Goal: Task Accomplishment & Management: Complete application form

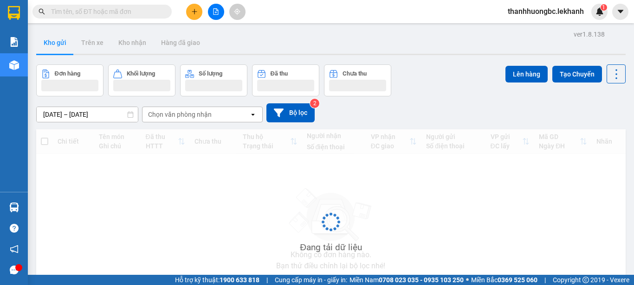
click at [114, 119] on div "ver 1.8.138 Kho gửi Trên xe Kho nhận Hàng đã giao Đơn hàng Khối lượng Số lượng …" at bounding box center [330, 180] width 597 height 305
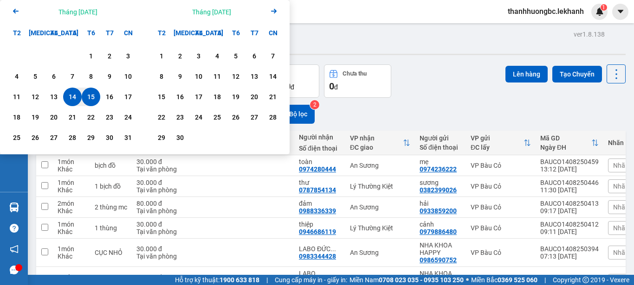
click at [90, 98] on div "15" at bounding box center [90, 96] width 13 height 11
type input "[DATE] – [DATE]"
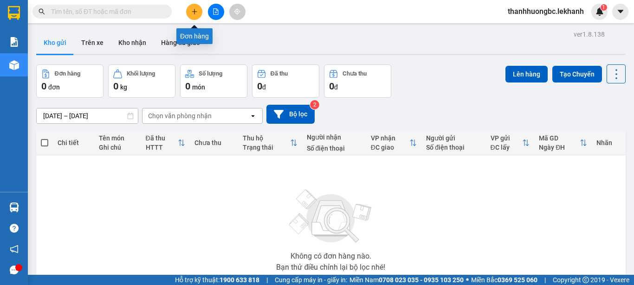
click at [192, 12] on icon "plus" at bounding box center [194, 11] width 6 height 6
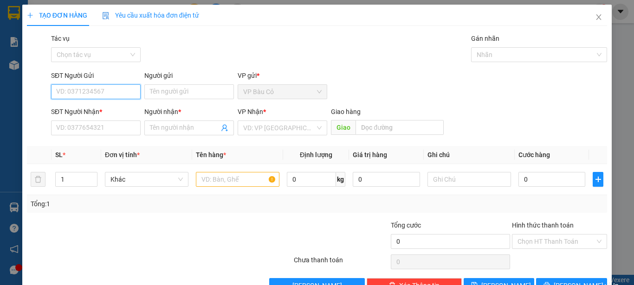
click at [118, 94] on input "SĐT Người Gửi" at bounding box center [96, 91] width 90 height 15
type input "0986590752"
click at [84, 114] on div "0986590752 - NHA KHOA HAPPY" at bounding box center [104, 110] width 97 height 10
type input "NHA KHOA HAPPY"
type input "0983344428"
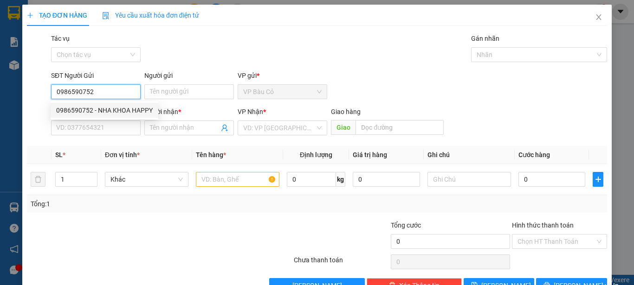
type input "LABO ĐỨC PHÁT"
type input "30.000"
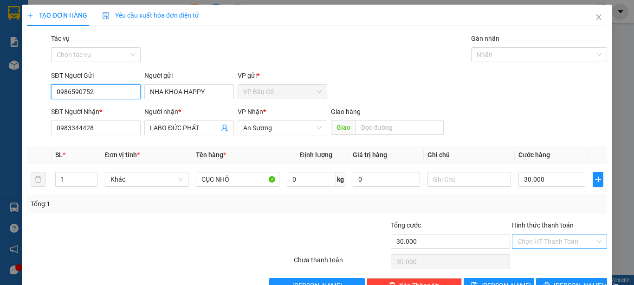
click at [548, 234] on div "Chọn HT Thanh Toán" at bounding box center [559, 241] width 95 height 15
type input "0986590752"
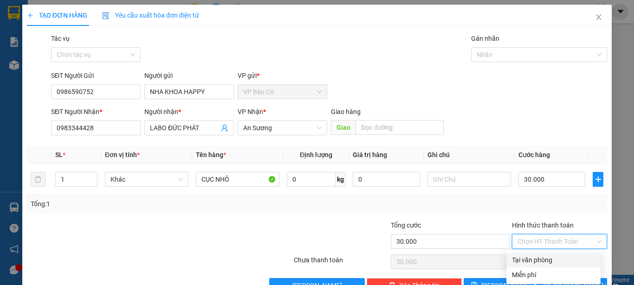
click at [542, 261] on div "Tại văn phòng" at bounding box center [553, 260] width 83 height 10
type input "0"
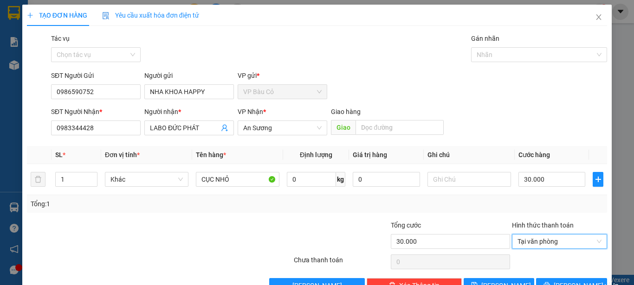
scroll to position [26, 0]
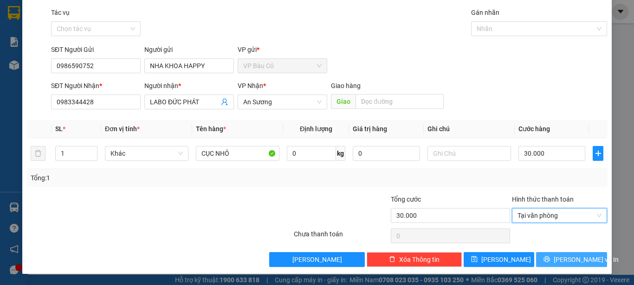
click at [578, 262] on span "[PERSON_NAME] và In" at bounding box center [586, 260] width 65 height 10
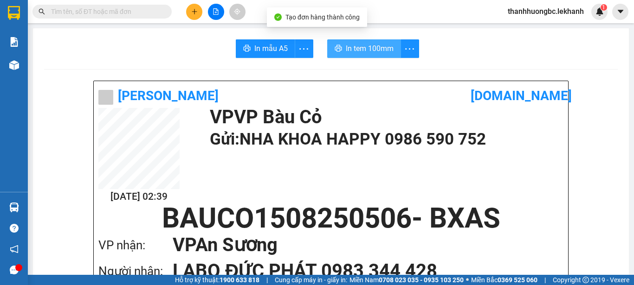
click at [382, 49] on span "In tem 100mm" at bounding box center [370, 49] width 48 height 12
